Goal: Check status

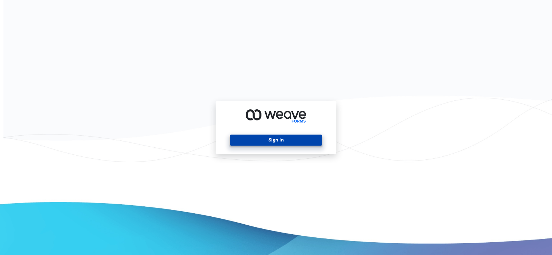
click at [282, 142] on button "Sign In" at bounding box center [276, 139] width 92 height 11
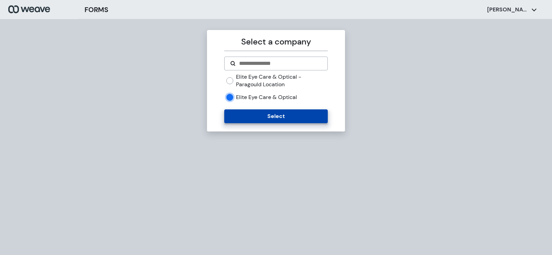
click at [240, 117] on button "Select" at bounding box center [275, 116] width 103 height 14
